Goal: Information Seeking & Learning: Learn about a topic

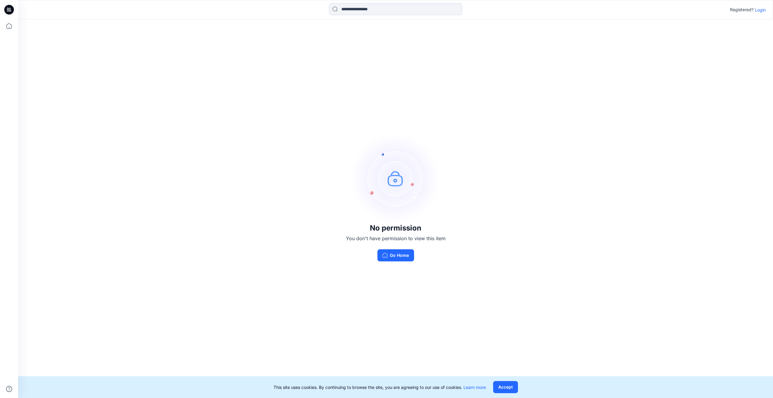
click at [759, 11] on p "Login" at bounding box center [760, 10] width 11 height 6
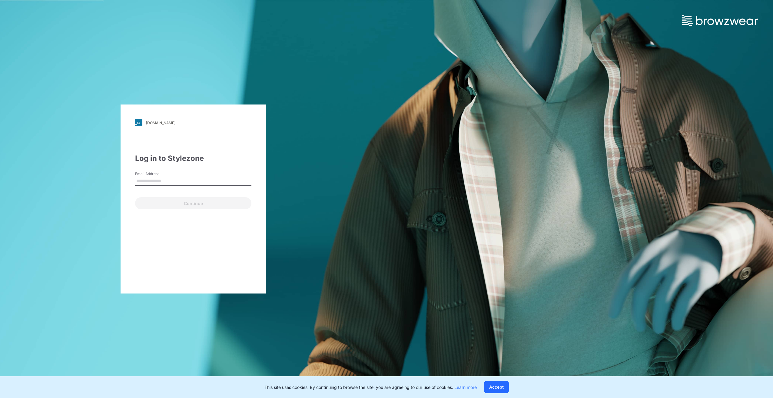
click at [181, 183] on input "Email Address" at bounding box center [193, 181] width 116 height 9
type input "**********"
click at [192, 206] on button "Continue" at bounding box center [193, 203] width 116 height 12
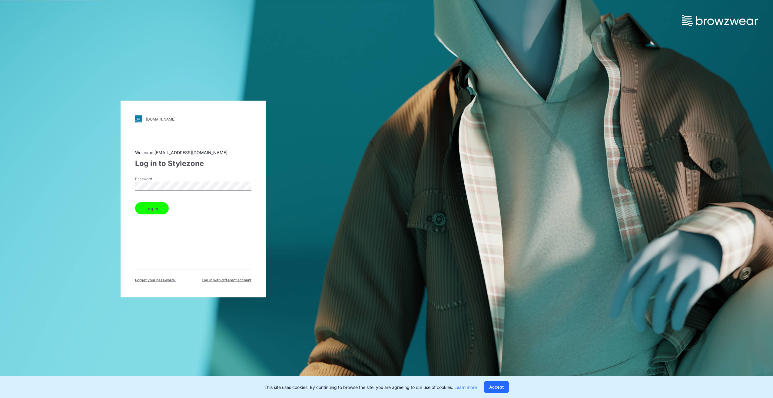
click at [148, 211] on button "Log in" at bounding box center [152, 208] width 34 height 12
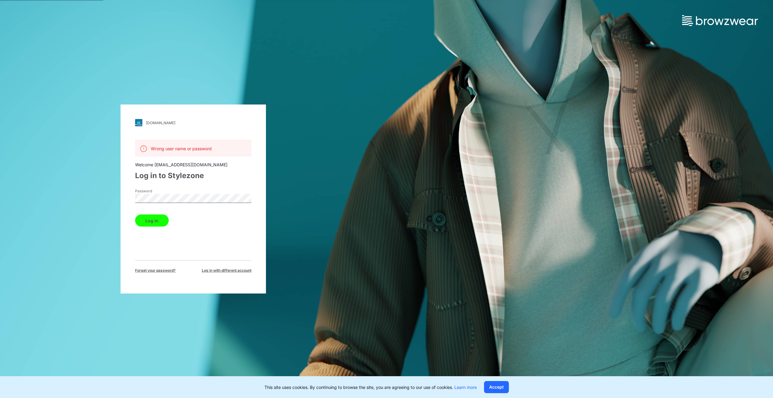
click at [157, 221] on button "Log in" at bounding box center [152, 221] width 34 height 12
click at [75, 202] on div "walmart.stylezone.com Loading... Wrong user name or password Welcome namki_@nav…" at bounding box center [193, 199] width 387 height 398
drag, startPoint x: 157, startPoint y: 225, endPoint x: 168, endPoint y: 224, distance: 10.6
click at [158, 225] on button "Log in" at bounding box center [152, 221] width 34 height 12
click at [67, 192] on div "walmart.stylezone.com Loading... Wrong user name or password Welcome namki_@nav…" at bounding box center [193, 199] width 387 height 398
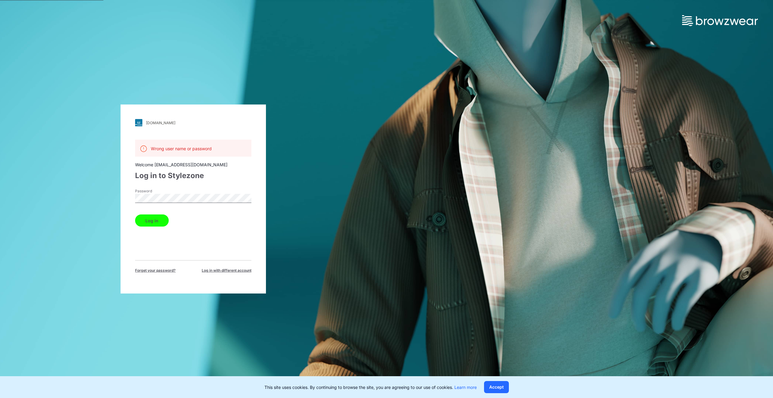
click at [160, 221] on button "Log in" at bounding box center [152, 221] width 34 height 12
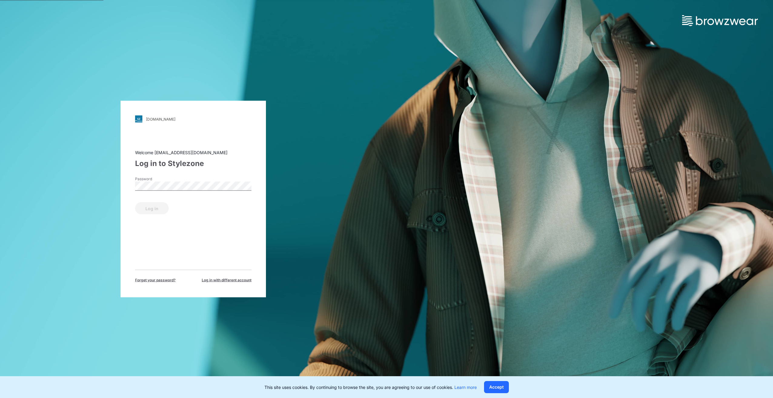
click at [149, 223] on div "Welcome namki_@naver.com Log in to Stylezone Password Log in Forget your passwo…" at bounding box center [193, 216] width 116 height 134
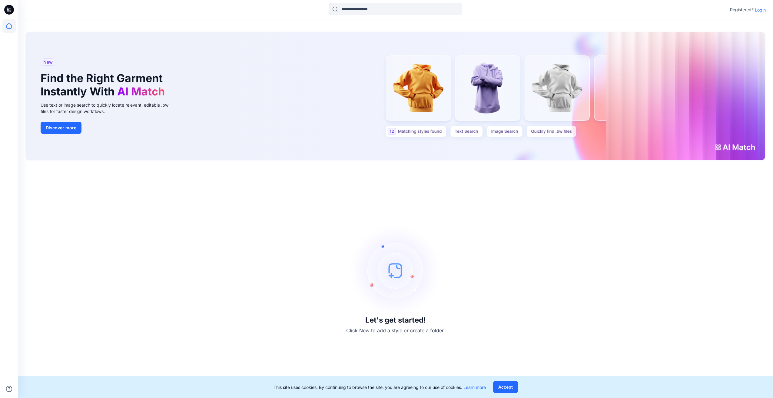
click at [755, 8] on p "Login" at bounding box center [760, 10] width 11 height 6
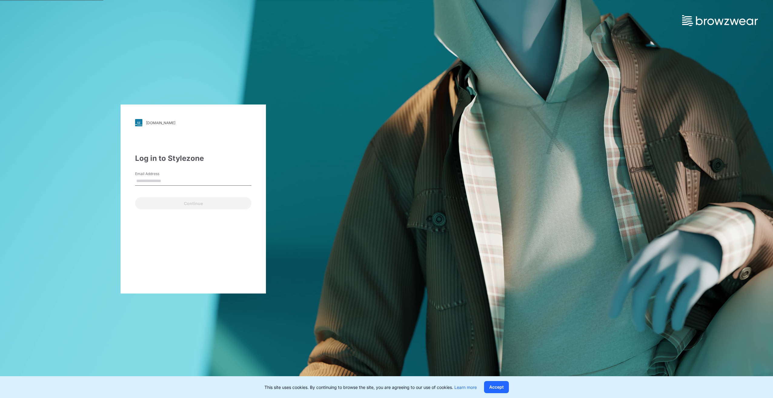
click at [206, 187] on div "Email Address" at bounding box center [193, 180] width 116 height 18
click at [205, 183] on input "Email Address" at bounding box center [193, 181] width 116 height 9
type input "**********"
click at [188, 209] on button "Continue" at bounding box center [193, 203] width 116 height 12
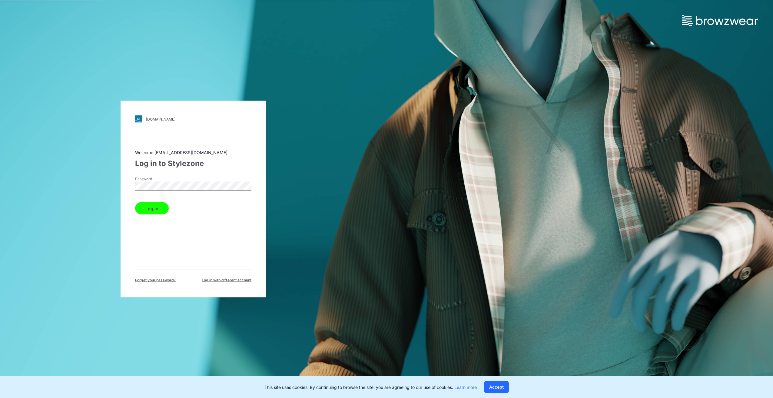
click at [154, 211] on button "Log in" at bounding box center [152, 208] width 34 height 12
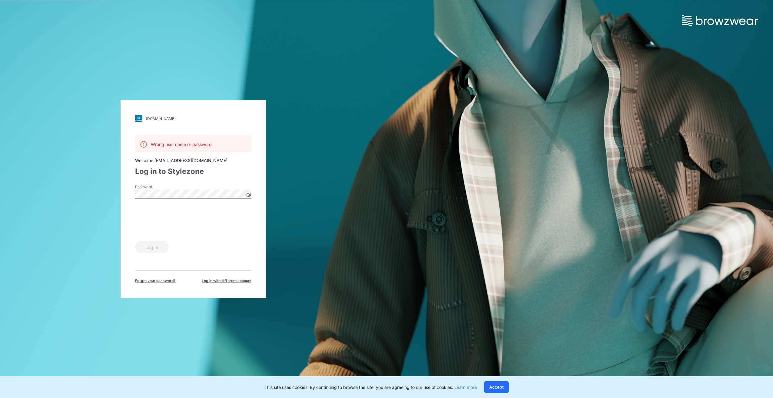
click at [0, 198] on html "walmart.stylezone.com Loading... Wrong user name or password Welcome browzwear-…" at bounding box center [386, 199] width 773 height 398
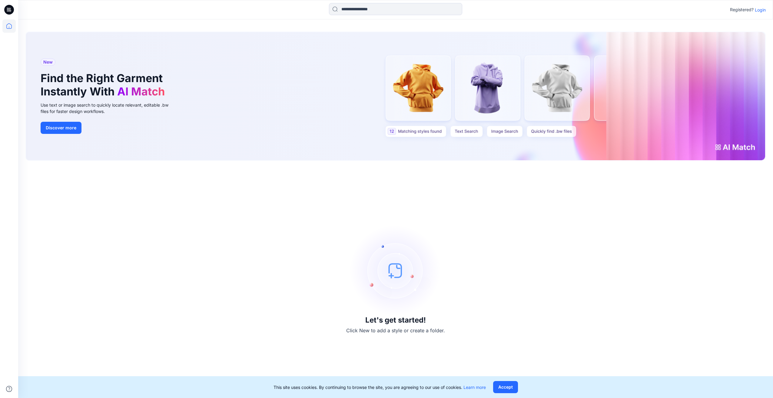
click at [762, 10] on p "Login" at bounding box center [760, 10] width 11 height 6
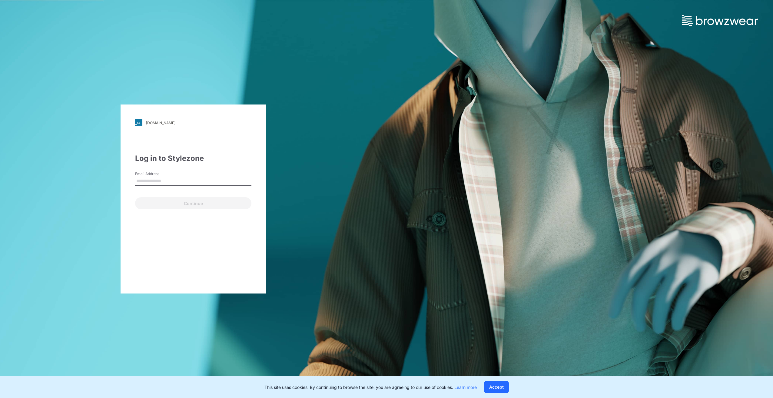
click at [176, 176] on label "Email Address" at bounding box center [156, 173] width 42 height 5
click at [176, 177] on input "Email Address" at bounding box center [193, 181] width 116 height 9
click at [174, 180] on input "Email Address" at bounding box center [193, 181] width 116 height 9
type input "**********"
click at [199, 203] on button "Continue" at bounding box center [193, 203] width 116 height 12
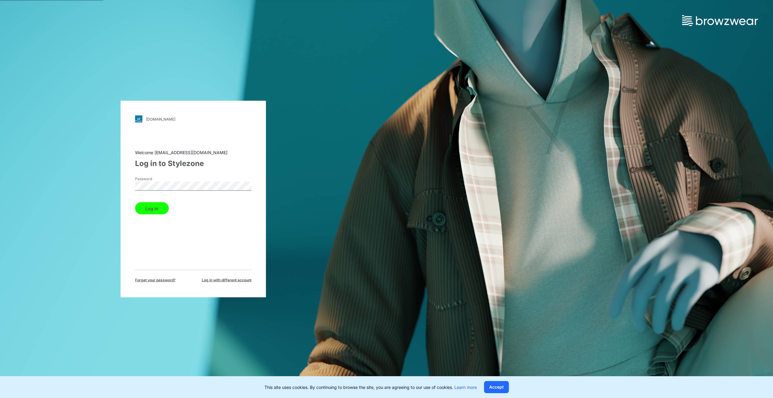
click at [164, 212] on button "Log in" at bounding box center [152, 208] width 34 height 12
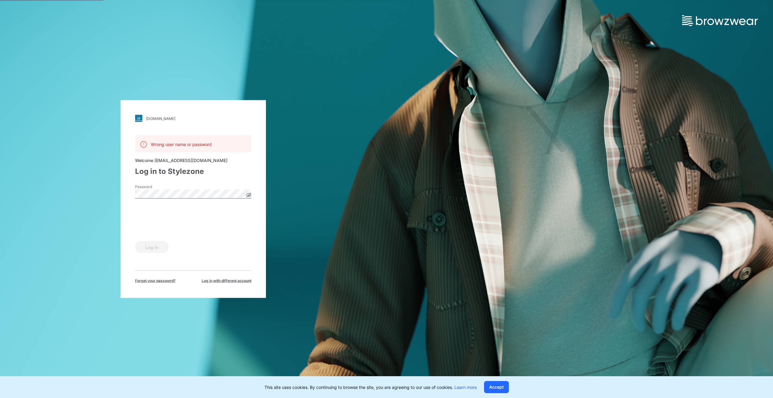
click at [248, 195] on icon at bounding box center [248, 195] width 5 height 5
click at [150, 245] on button "Log in" at bounding box center [152, 247] width 34 height 12
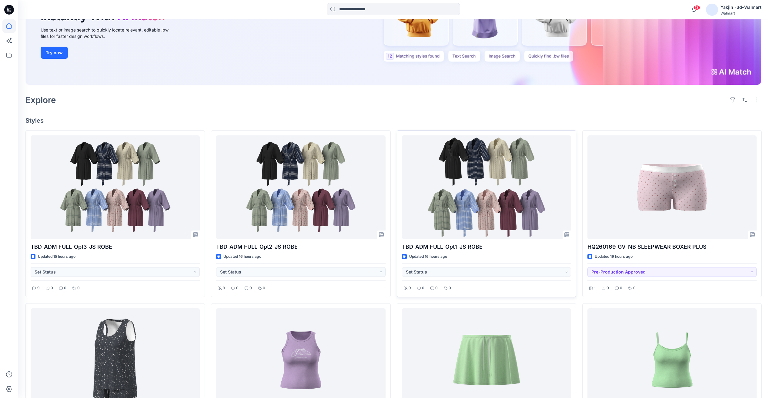
scroll to position [101, 0]
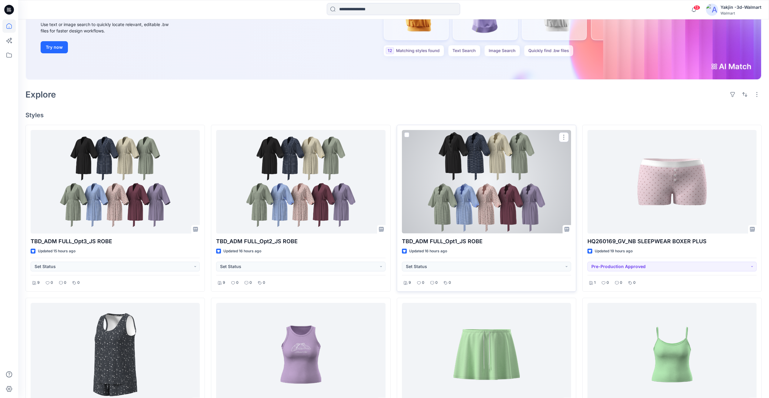
click at [492, 188] on div at bounding box center [486, 181] width 169 height 103
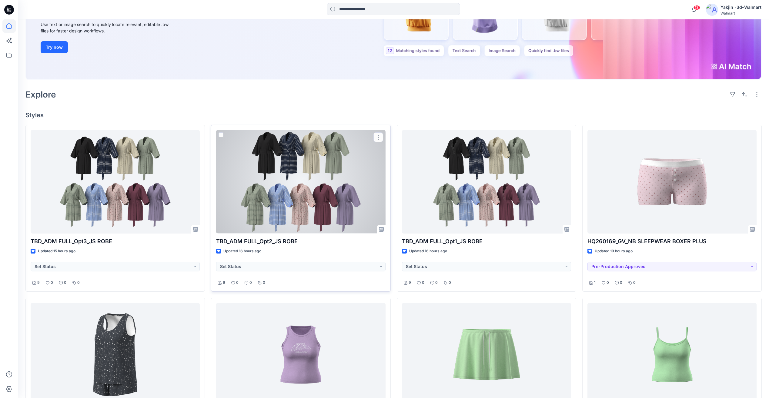
click at [305, 194] on div at bounding box center [300, 181] width 169 height 103
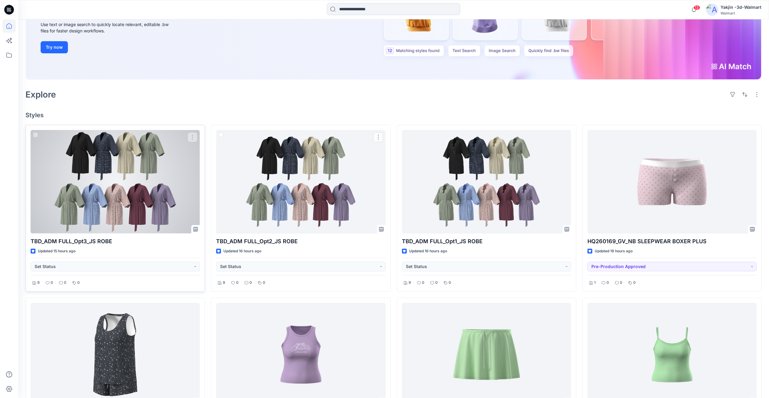
click at [140, 200] on div at bounding box center [115, 181] width 169 height 103
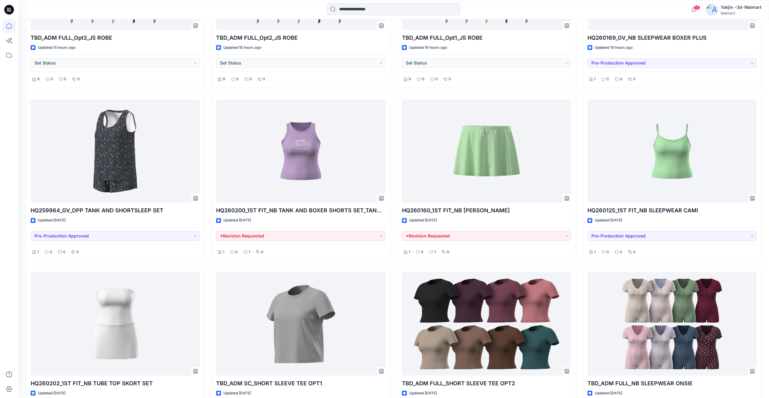
scroll to position [306, 0]
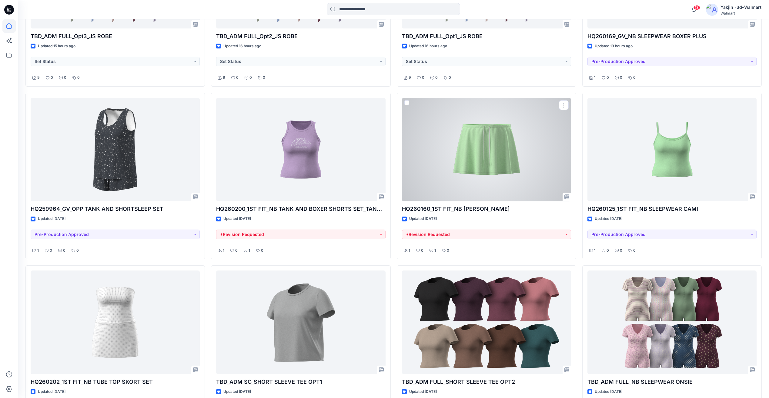
click at [503, 163] on div at bounding box center [486, 149] width 169 height 103
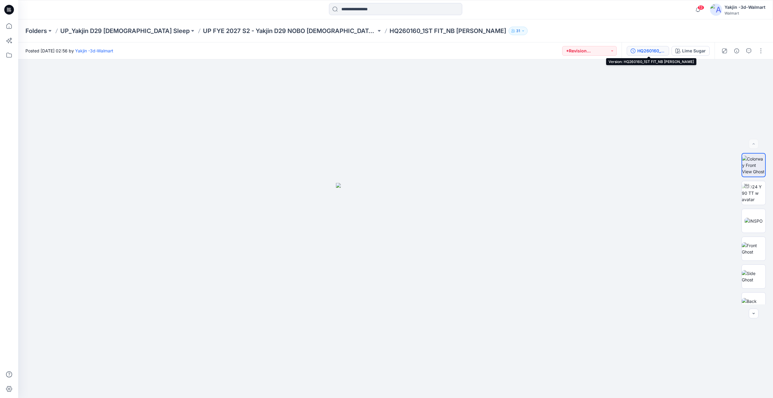
click at [657, 53] on div "HQ260160_1ST FIT_NB [PERSON_NAME]" at bounding box center [652, 51] width 28 height 7
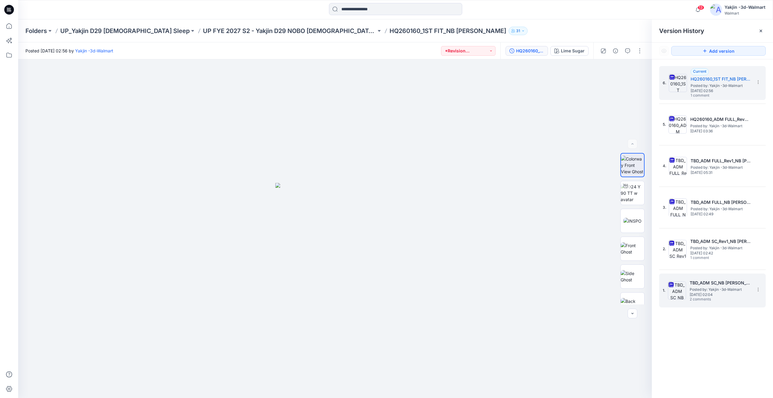
drag, startPoint x: 731, startPoint y: 301, endPoint x: 727, endPoint y: 299, distance: 4.1
click at [731, 299] on span "2 comments" at bounding box center [711, 299] width 42 height 5
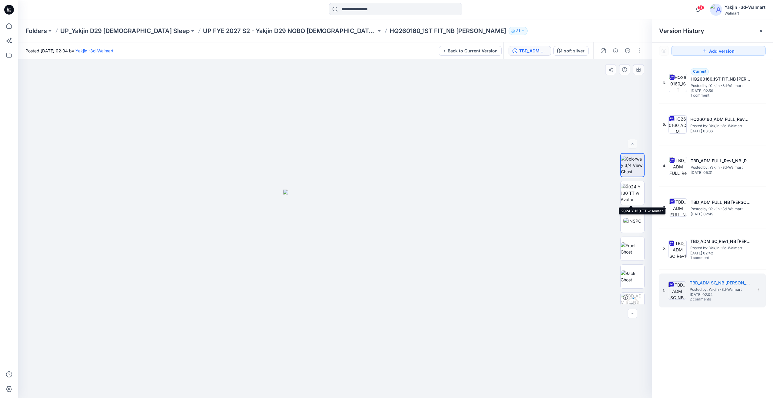
click at [638, 208] on div "4 %" at bounding box center [633, 229] width 24 height 152
click at [641, 198] on img at bounding box center [633, 193] width 24 height 19
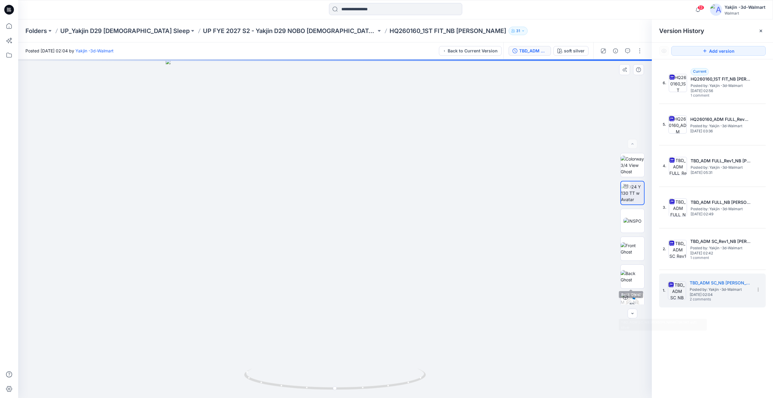
scroll to position [40, 0]
click at [632, 290] on img at bounding box center [633, 292] width 24 height 13
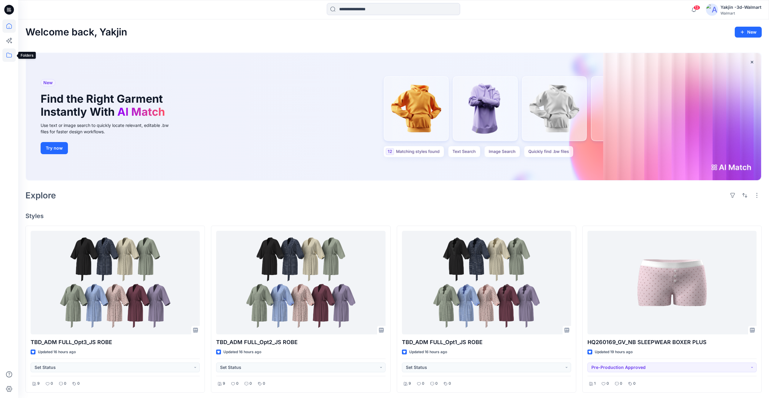
click at [10, 55] on icon at bounding box center [8, 54] width 13 height 13
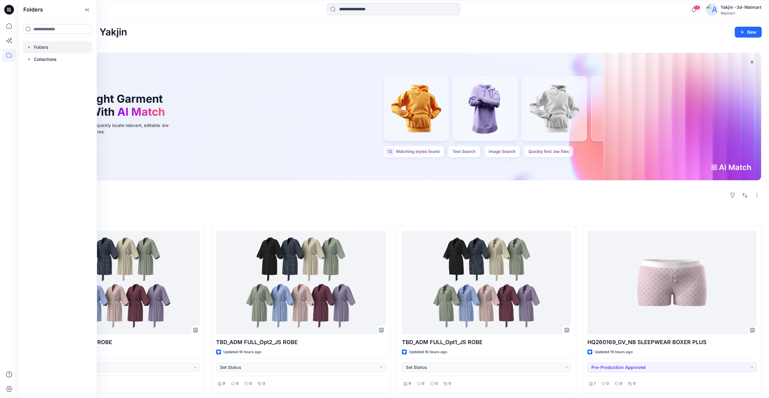
click at [50, 50] on div at bounding box center [57, 47] width 69 height 12
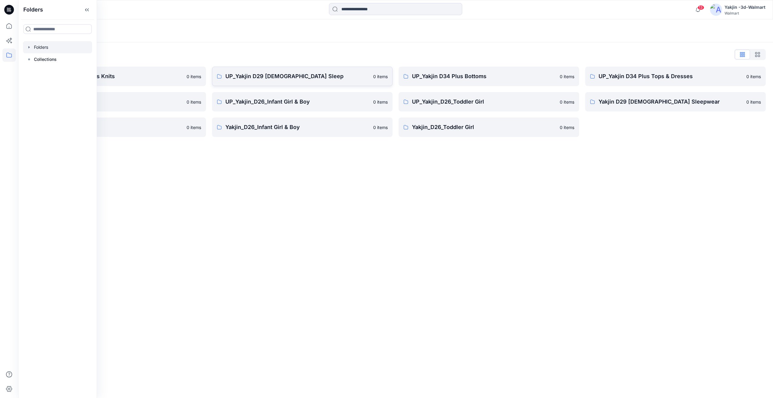
click at [302, 78] on p "UP_Yakjin D29 [DEMOGRAPHIC_DATA] Sleep" at bounding box center [297, 76] width 144 height 8
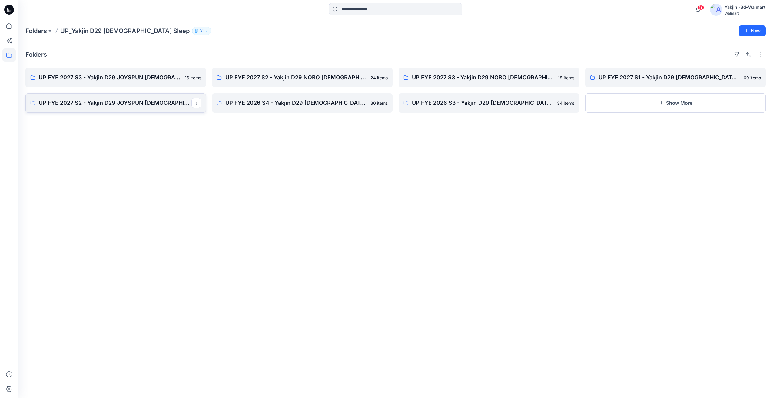
click at [115, 102] on p "UP FYE 2027 S2 - Yakjin D29 JOYSPUN [DEMOGRAPHIC_DATA] Sleepwear" at bounding box center [115, 103] width 153 height 8
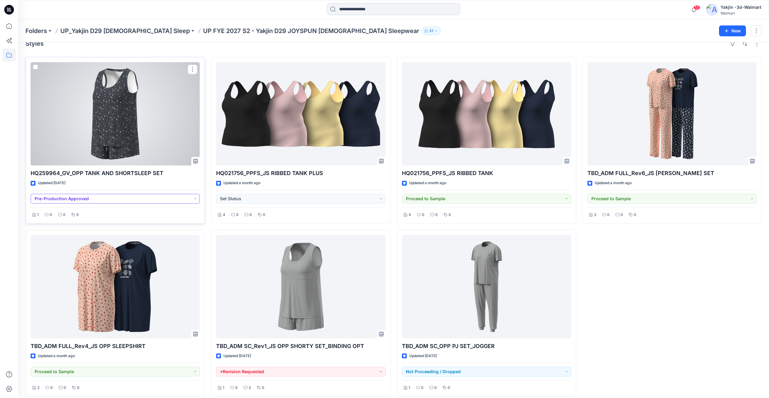
scroll to position [17, 0]
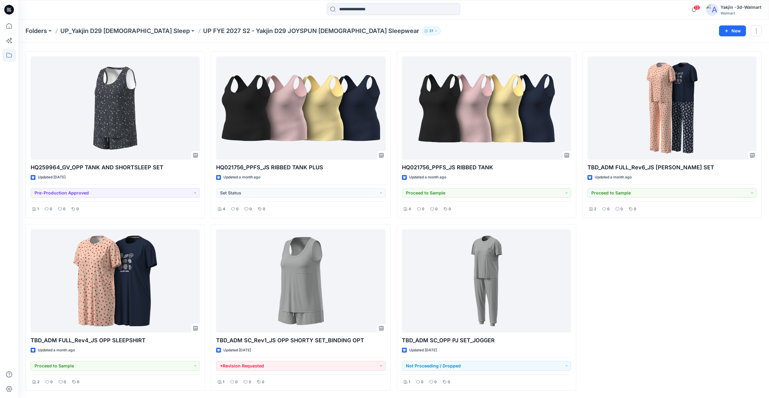
click at [627, 317] on div "TBD_ADM FULL_Rev6_JS [PERSON_NAME] SET Updated a month ago Proceed to Sample 2 …" at bounding box center [671, 221] width 179 height 340
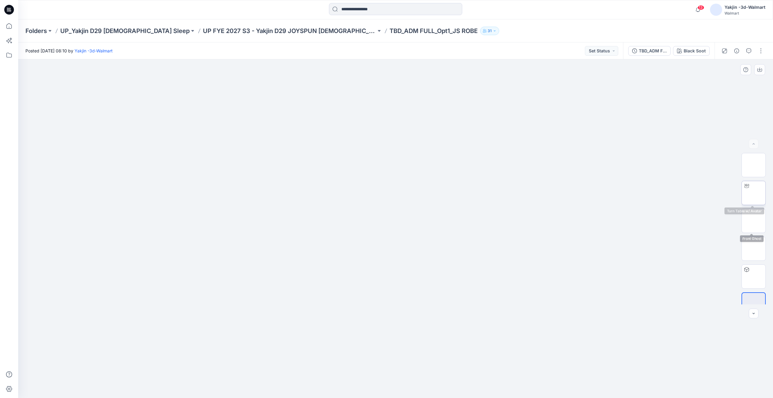
click at [754, 193] on img at bounding box center [754, 193] width 0 height 0
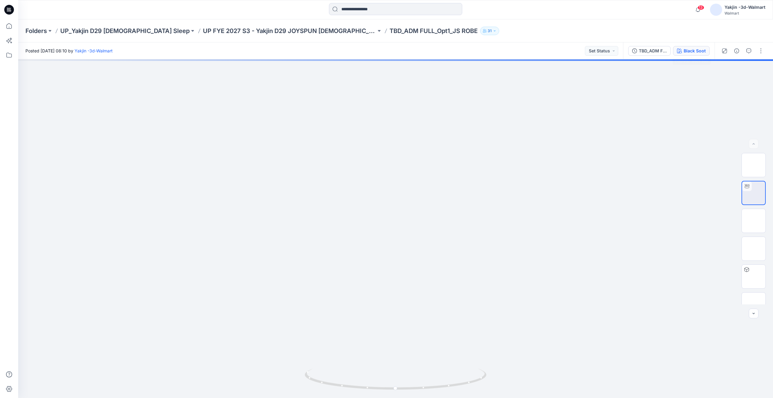
click at [688, 55] on button "Black Soot" at bounding box center [691, 51] width 37 height 10
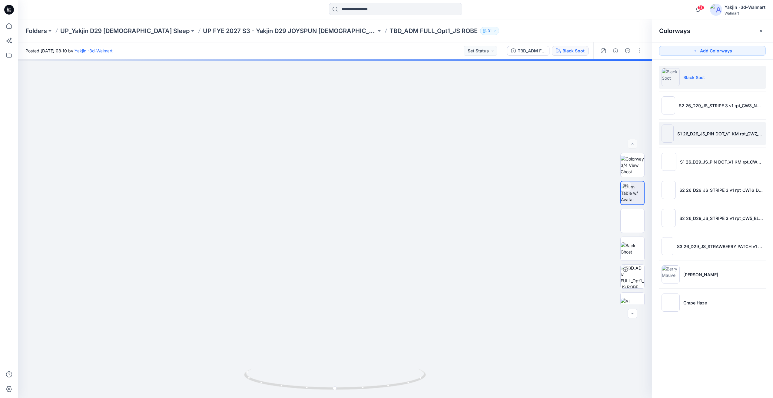
click at [665, 135] on img at bounding box center [668, 134] width 12 height 18
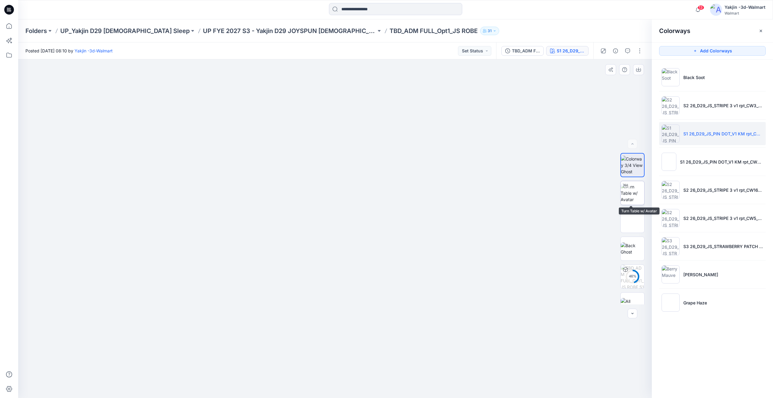
click at [627, 195] on img at bounding box center [633, 193] width 24 height 19
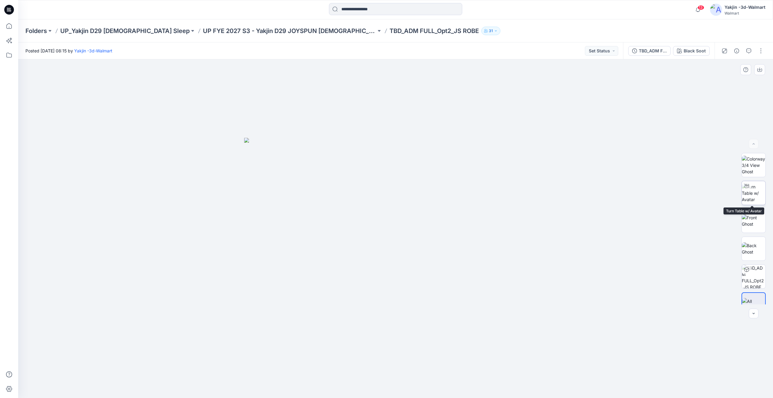
click at [749, 191] on img at bounding box center [754, 193] width 24 height 19
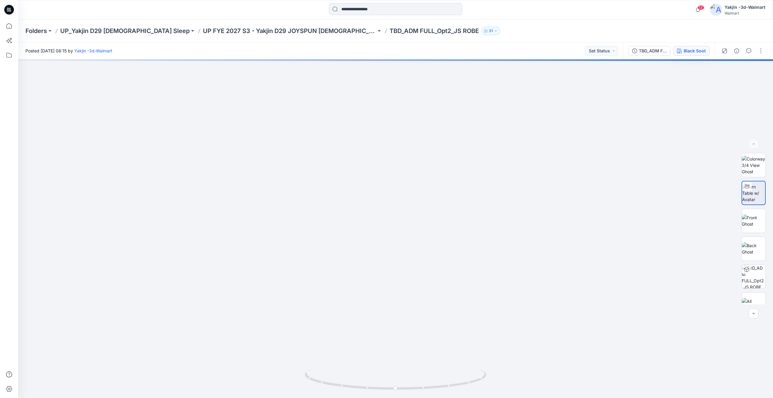
click at [688, 50] on div "Black Soot" at bounding box center [695, 51] width 22 height 7
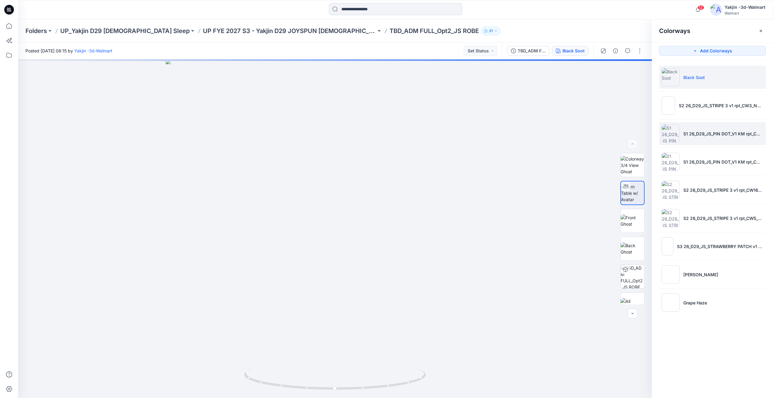
click at [669, 130] on img at bounding box center [671, 134] width 18 height 18
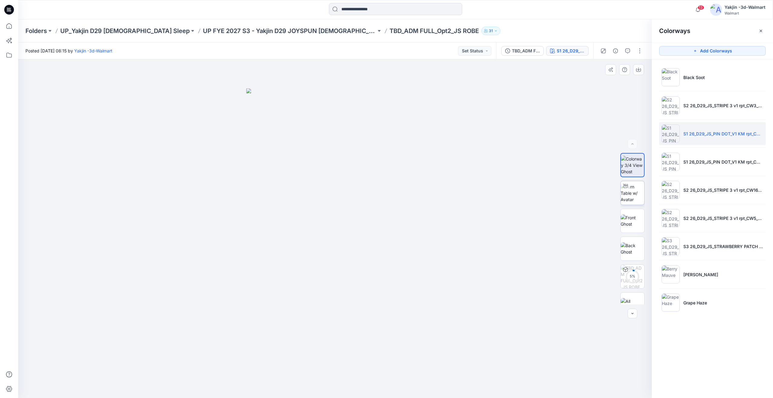
click at [634, 200] on img at bounding box center [633, 193] width 24 height 19
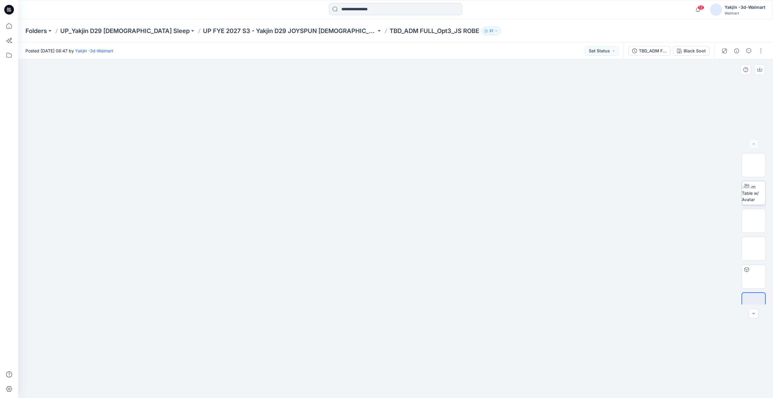
click at [745, 193] on img at bounding box center [754, 193] width 24 height 19
click at [687, 51] on div "Black Soot" at bounding box center [695, 51] width 22 height 7
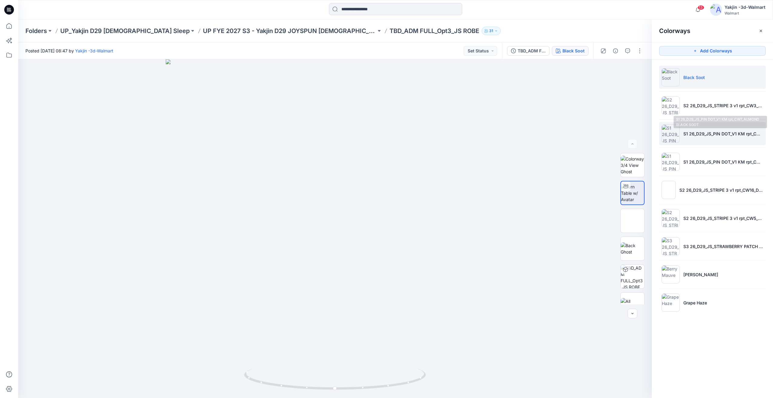
click at [672, 136] on img at bounding box center [671, 134] width 18 height 18
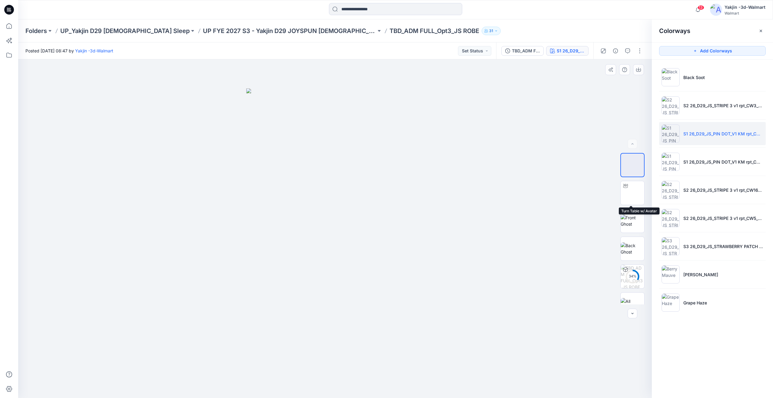
click at [638, 207] on div "34 %" at bounding box center [633, 229] width 24 height 152
click at [634, 198] on img at bounding box center [633, 193] width 24 height 19
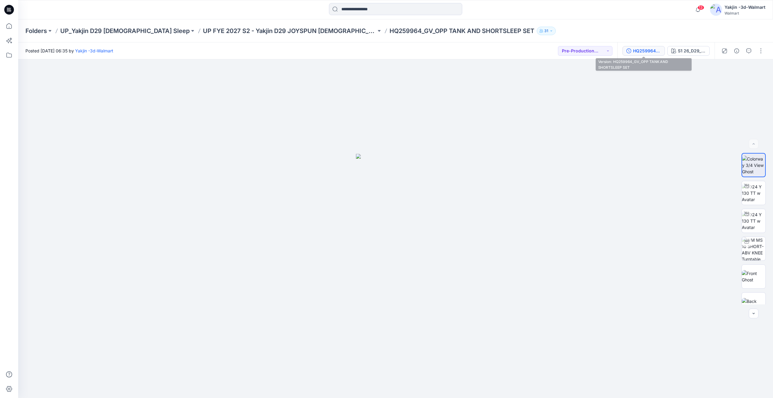
click at [633, 54] on button "HQ259964_GV_OPP TANK AND SHORTSLEEP SET" at bounding box center [644, 51] width 42 height 10
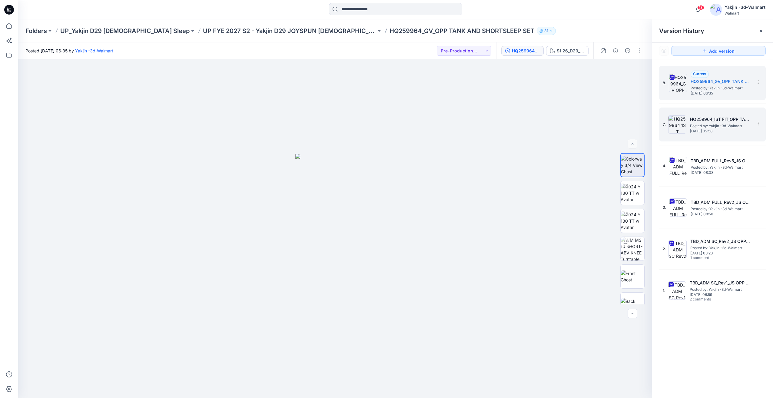
click at [712, 129] on span "[DATE] 02:58" at bounding box center [720, 131] width 61 height 4
click at [701, 365] on div "8. Current HQ259964_GV_OPP TANK AND SHORTSLEEP SET Posted by: Yakjin -3d-Walmar…" at bounding box center [712, 233] width 121 height 348
click at [303, 33] on p "UP FYE 2027 S2 - Yakjin D29 JOYSPUN [DEMOGRAPHIC_DATA] Sleepwear" at bounding box center [289, 31] width 173 height 8
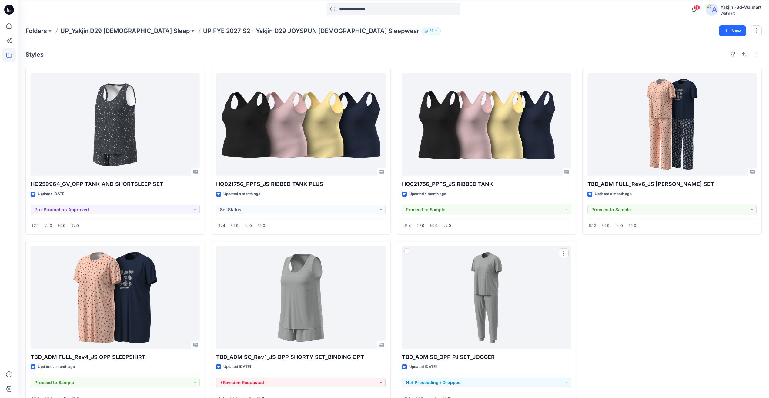
click at [631, 287] on div "TBD_ADM FULL_Rev6_JS [PERSON_NAME] SET Updated a month ago Proceed to Sample 2 …" at bounding box center [671, 238] width 179 height 340
click at [124, 32] on p "UP_Yakjin D29 [DEMOGRAPHIC_DATA] Sleep" at bounding box center [124, 31] width 129 height 8
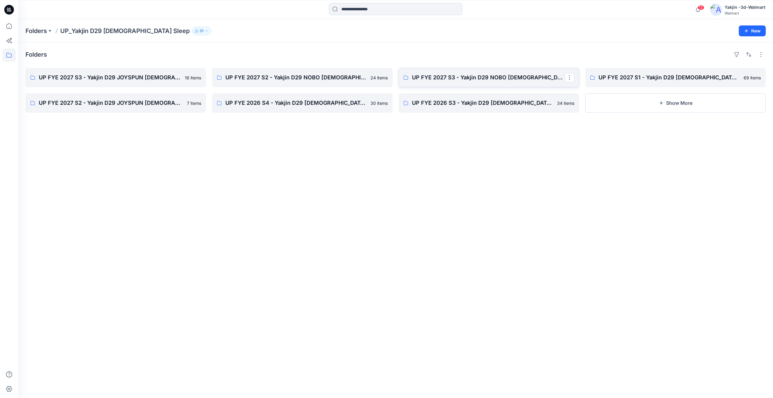
click at [453, 73] on link "UP FYE 2027 S3 - Yakjin D29 NOBO [DEMOGRAPHIC_DATA] Sleepwear" at bounding box center [489, 77] width 181 height 19
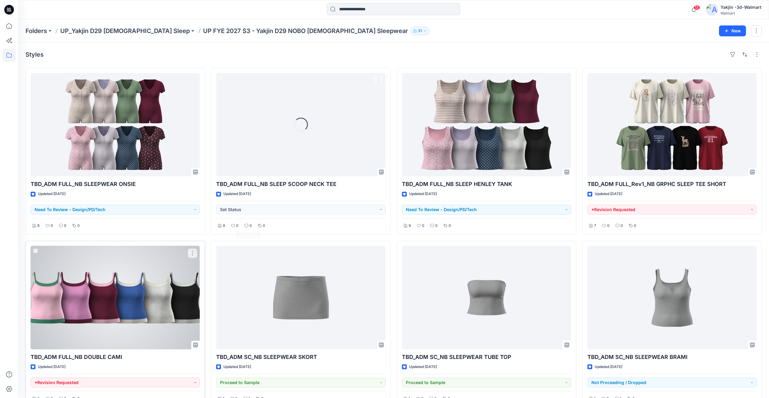
click at [154, 300] on div at bounding box center [115, 297] width 169 height 103
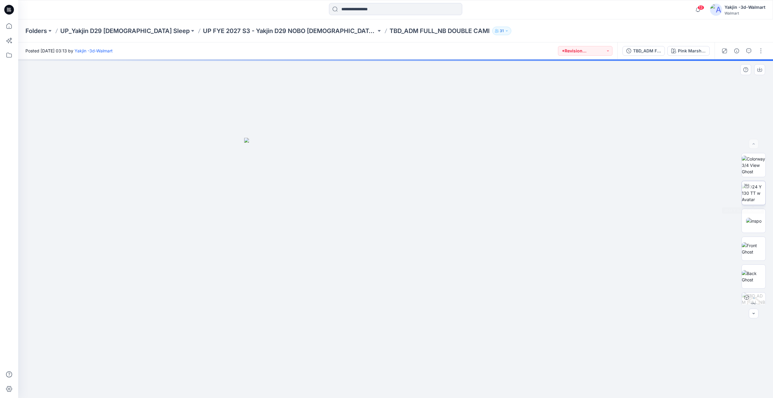
click at [759, 203] on img at bounding box center [754, 193] width 24 height 19
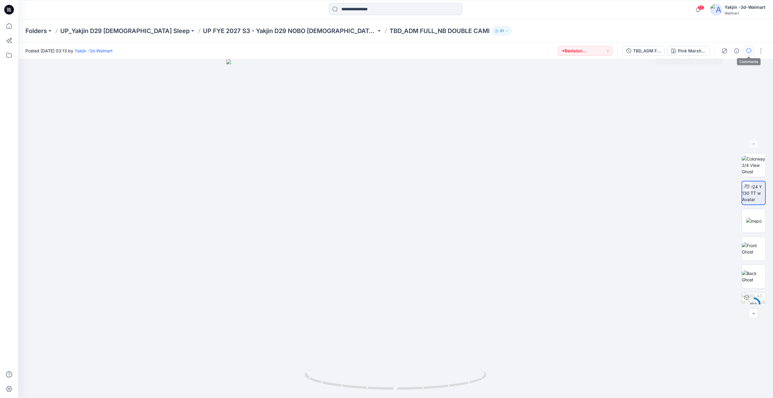
click at [750, 51] on icon "button" at bounding box center [749, 50] width 5 height 5
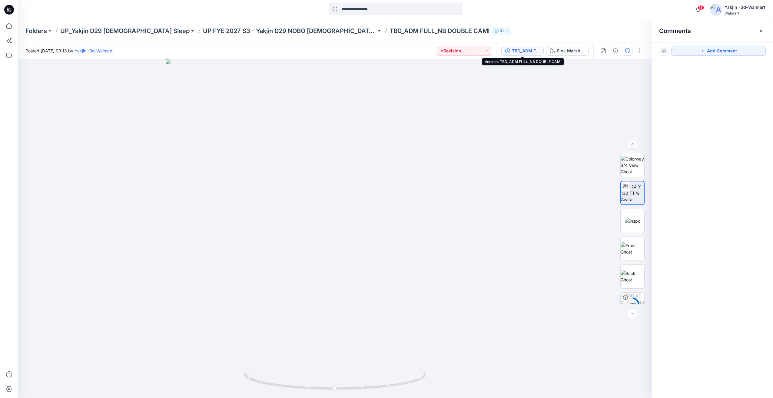
click at [530, 52] on div "TBD_ADM FULL_NB DOUBLE CAMI" at bounding box center [526, 51] width 28 height 7
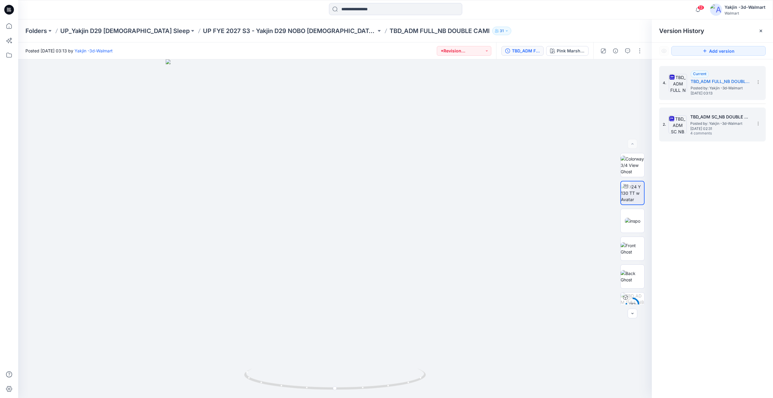
click at [715, 129] on span "[DATE] 02:31" at bounding box center [721, 129] width 61 height 4
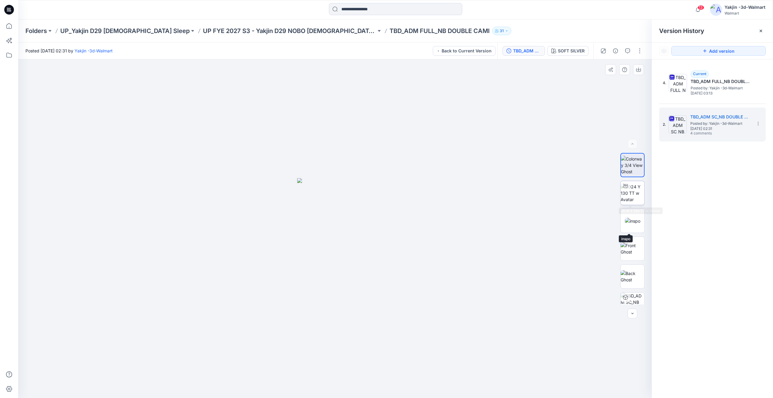
click at [636, 200] on img at bounding box center [633, 193] width 24 height 19
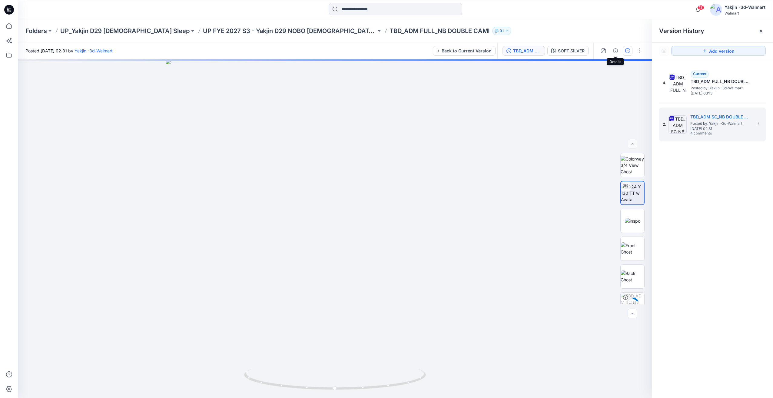
click at [625, 52] on button "button" at bounding box center [628, 51] width 10 height 10
